Goal: Browse casually: Explore the website without a specific task or goal

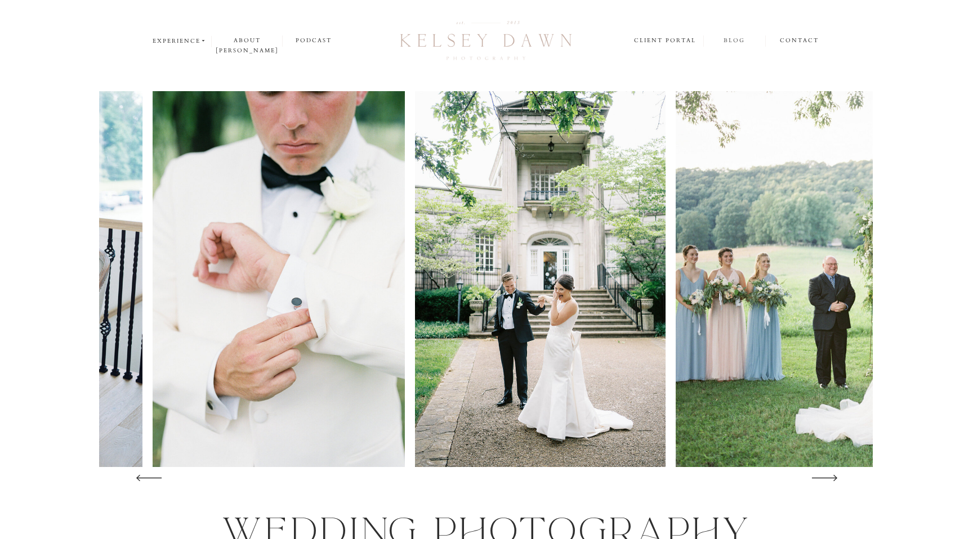
click at [728, 41] on nav "blog" at bounding box center [733, 40] width 61 height 11
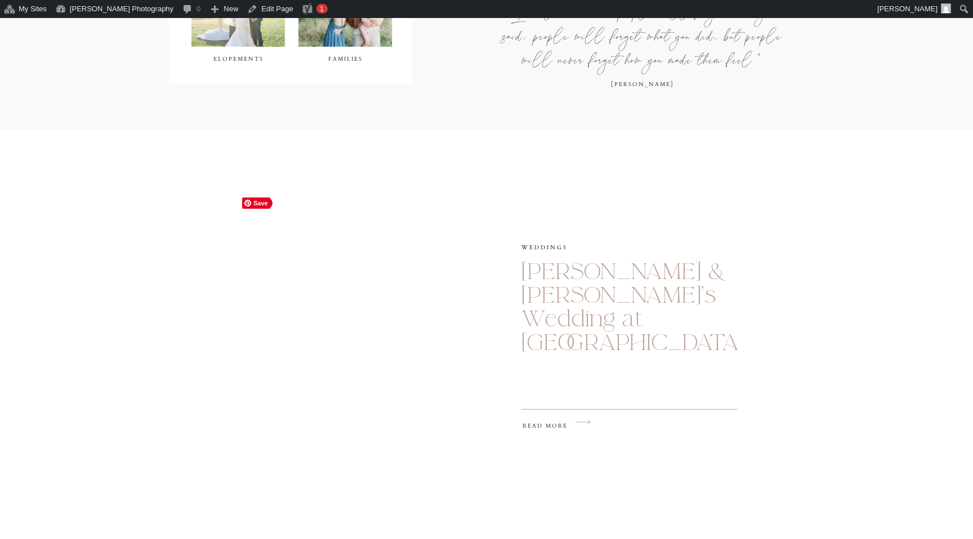
scroll to position [702, 0]
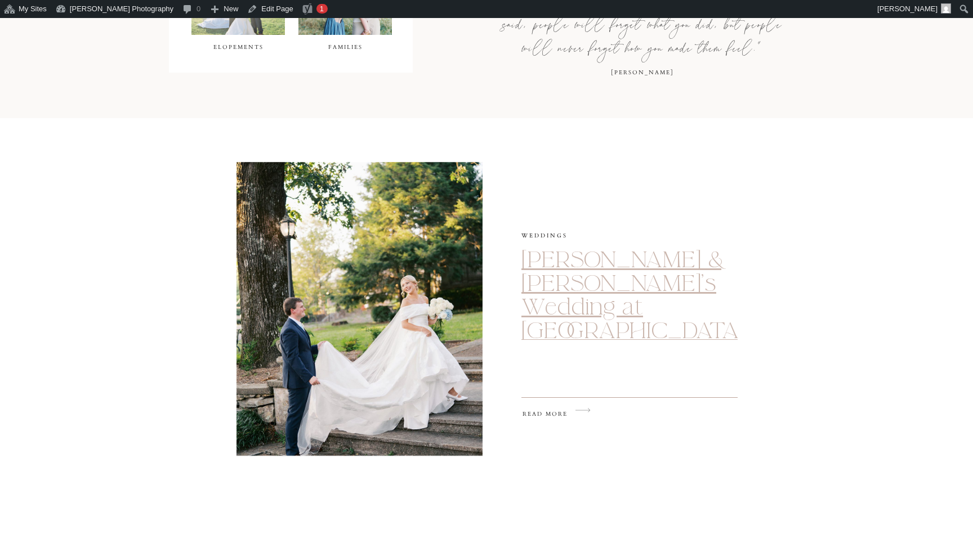
click at [575, 277] on link "Parker & Kathleen’s Wedding at Burritt on the Mountain" at bounding box center [632, 307] width 222 height 124
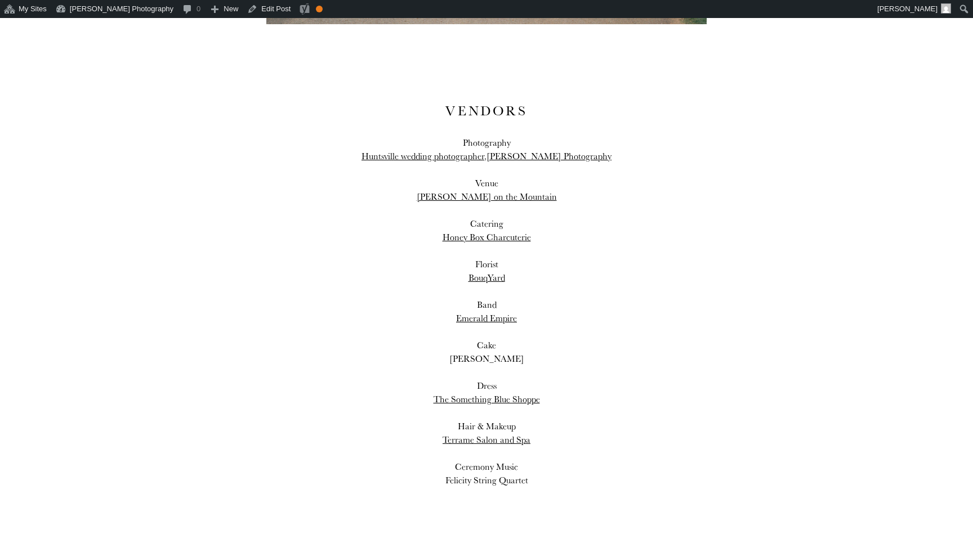
scroll to position [18048, 0]
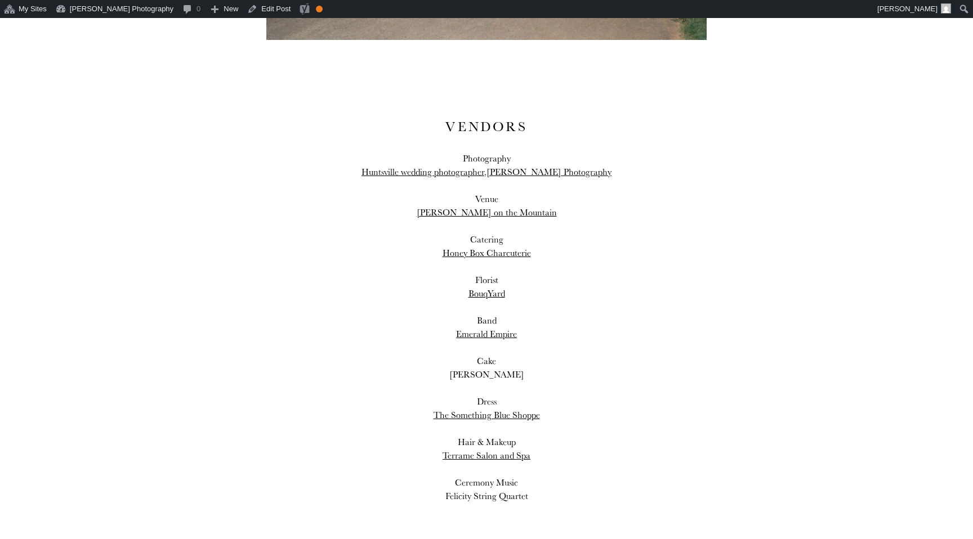
click at [693, 249] on div "VENDORS Photography Huntsville wedding photographer , Kelsey Dawn Photography V…" at bounding box center [486, 294] width 440 height 509
